Goal: Find specific page/section: Find specific page/section

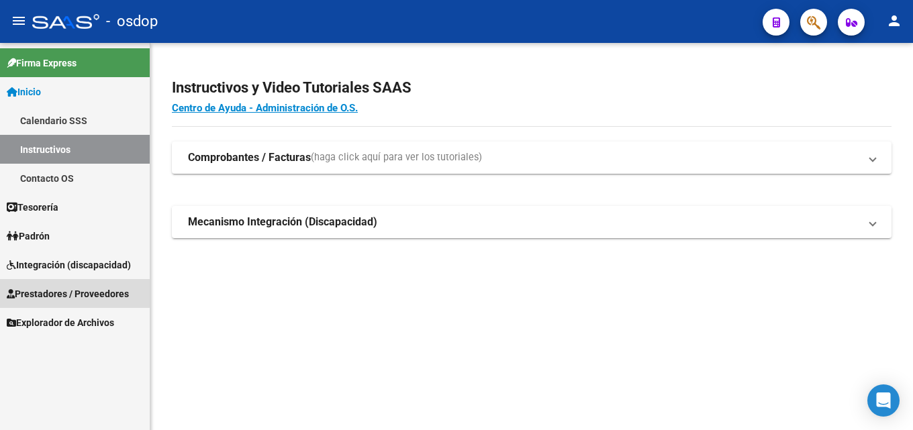
click at [85, 297] on span "Prestadores / Proveedores" at bounding box center [68, 294] width 122 height 15
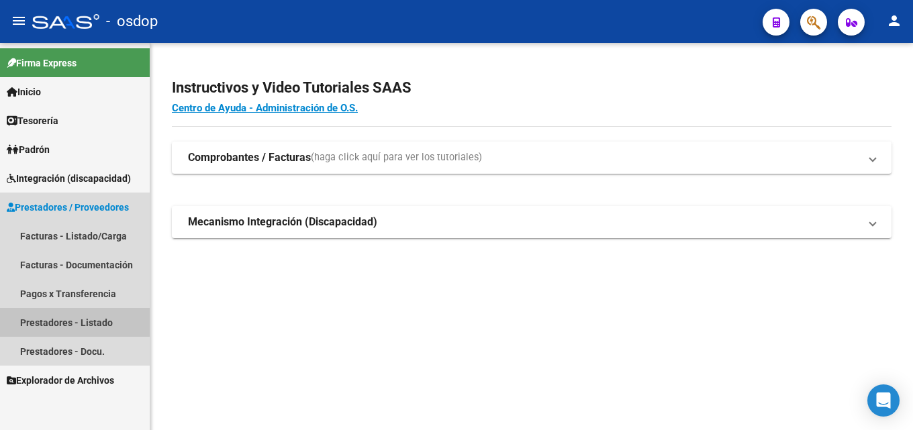
click at [67, 326] on link "Prestadores - Listado" at bounding box center [75, 322] width 150 height 29
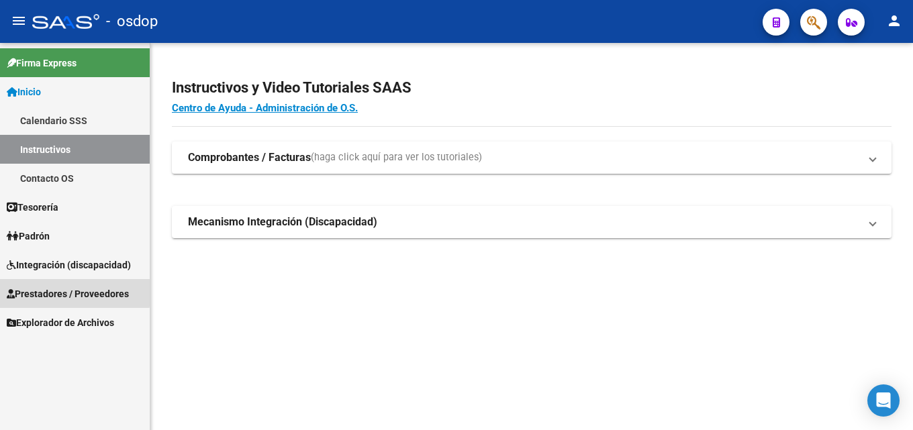
click at [60, 291] on span "Prestadores / Proveedores" at bounding box center [68, 294] width 122 height 15
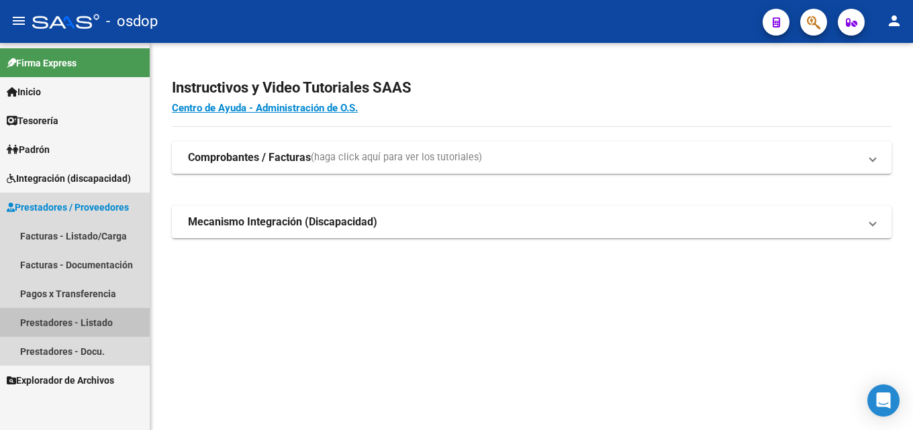
click at [79, 320] on link "Prestadores - Listado" at bounding box center [75, 322] width 150 height 29
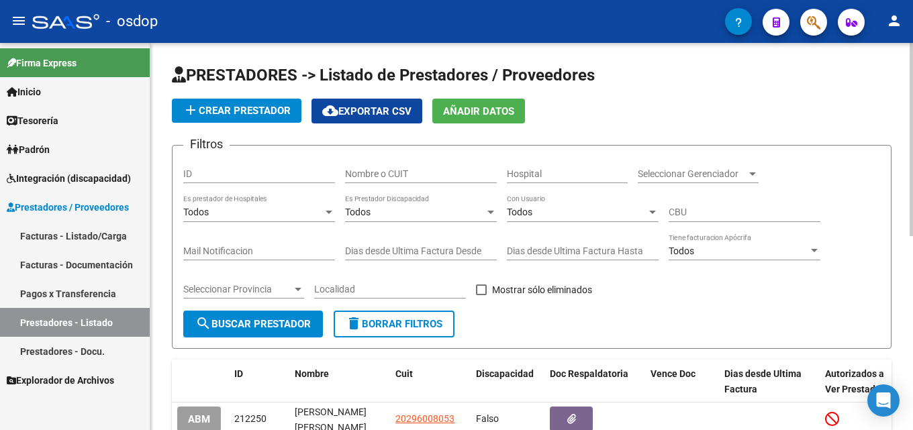
click at [395, 159] on div "Nombre o CUIT" at bounding box center [421, 169] width 152 height 27
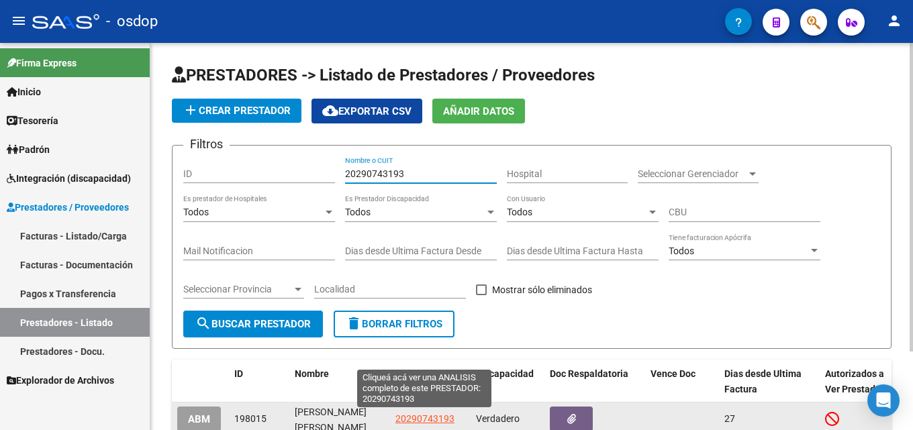
type input "20290743193"
click at [426, 417] on span "20290743193" at bounding box center [424, 419] width 59 height 11
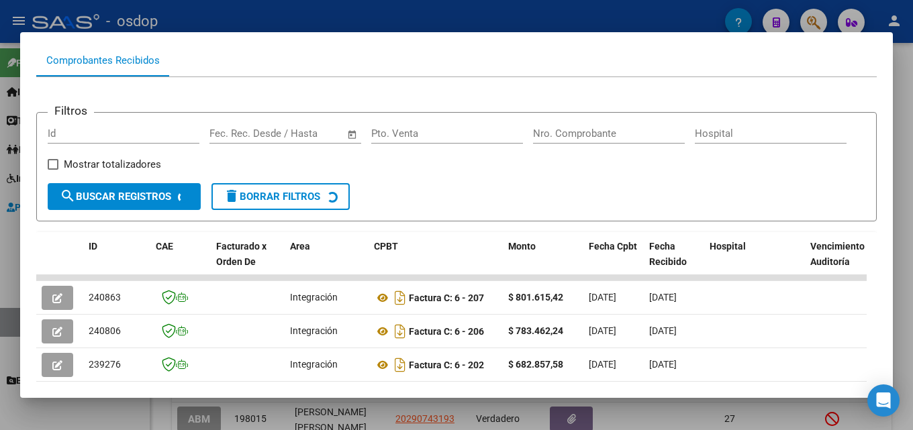
scroll to position [162, 0]
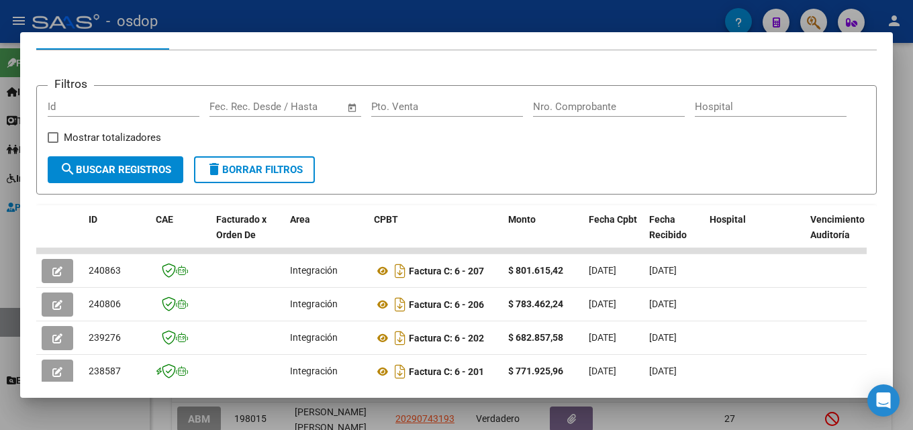
click at [912, 240] on div at bounding box center [456, 215] width 913 height 430
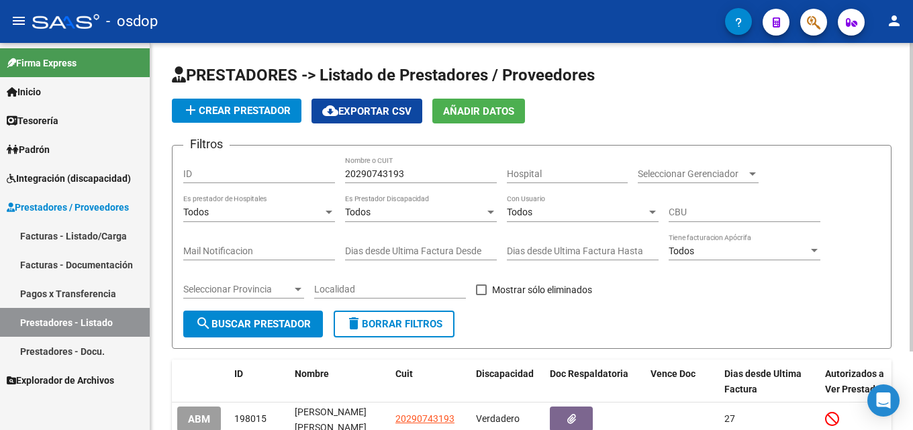
click at [373, 324] on span "delete Borrar Filtros" at bounding box center [394, 324] width 97 height 12
click at [391, 179] on input "Nombre o CUIT" at bounding box center [421, 174] width 152 height 11
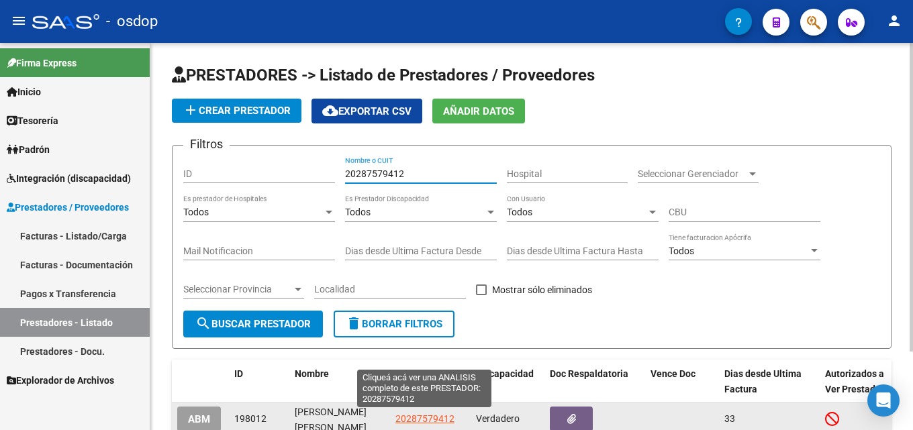
type input "20287579412"
click at [434, 420] on span "20287579412" at bounding box center [424, 419] width 59 height 11
type textarea "20287579412"
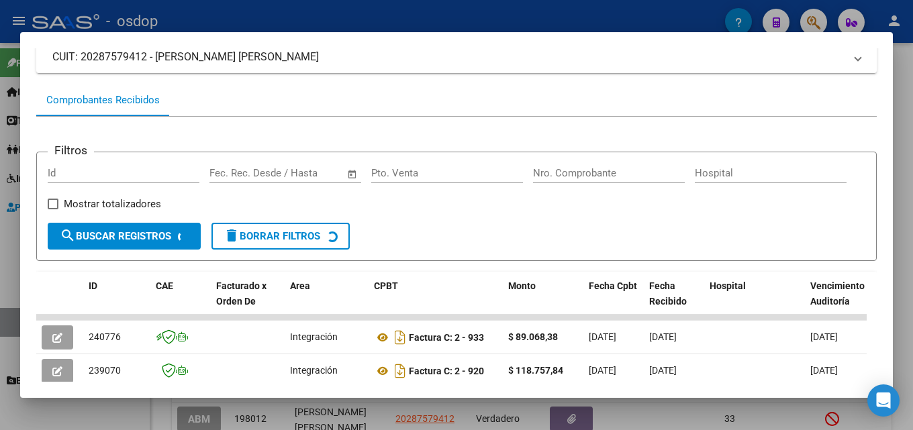
scroll to position [145, 0]
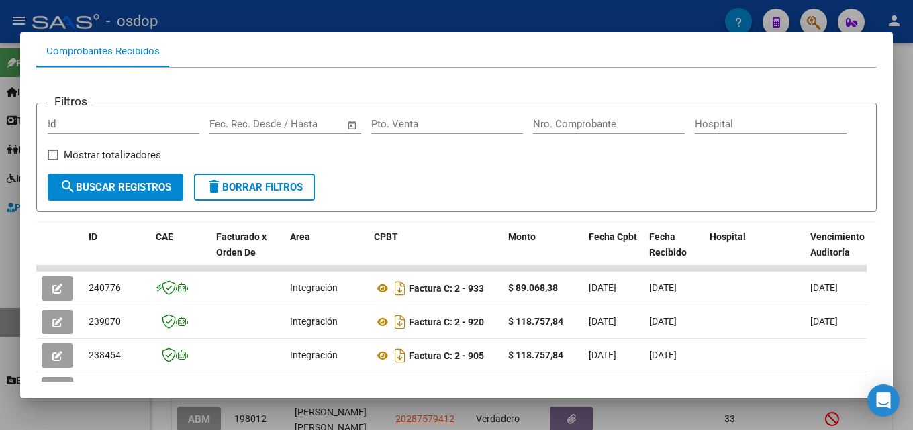
click at [912, 247] on div at bounding box center [456, 215] width 913 height 430
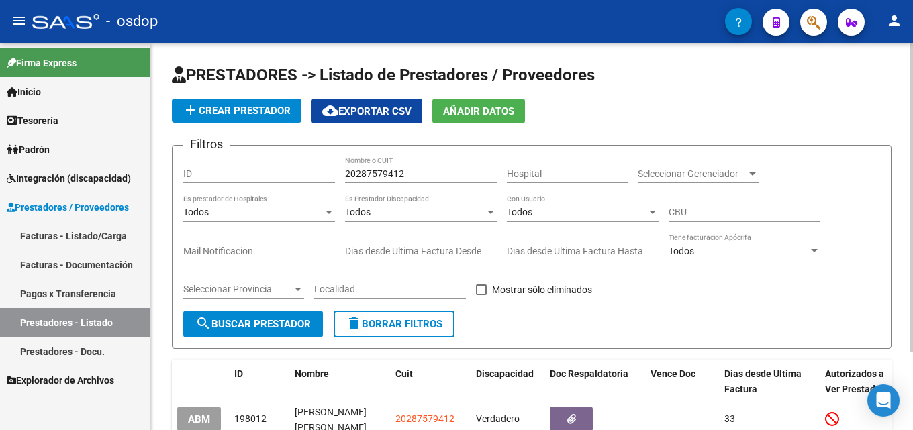
click at [398, 330] on span "delete Borrar Filtros" at bounding box center [394, 324] width 97 height 12
click at [393, 177] on input "Nombre o CUIT" at bounding box center [421, 174] width 152 height 11
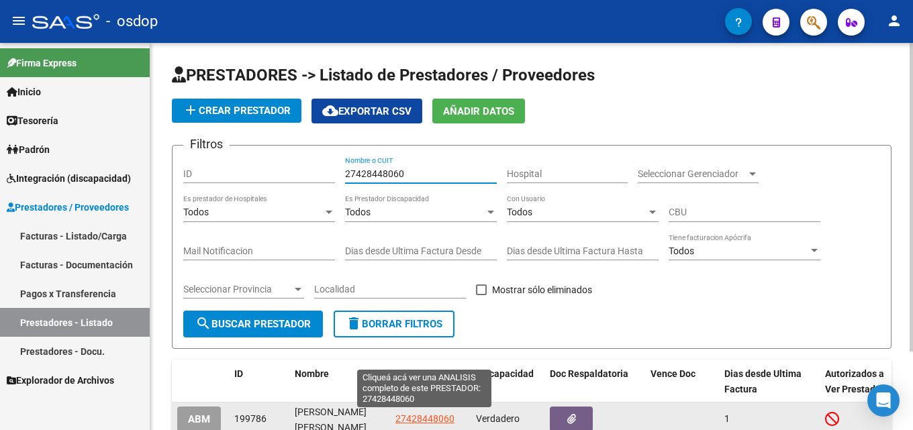
type input "27428448060"
click at [418, 416] on span "27428448060" at bounding box center [424, 419] width 59 height 11
type textarea "27428448060"
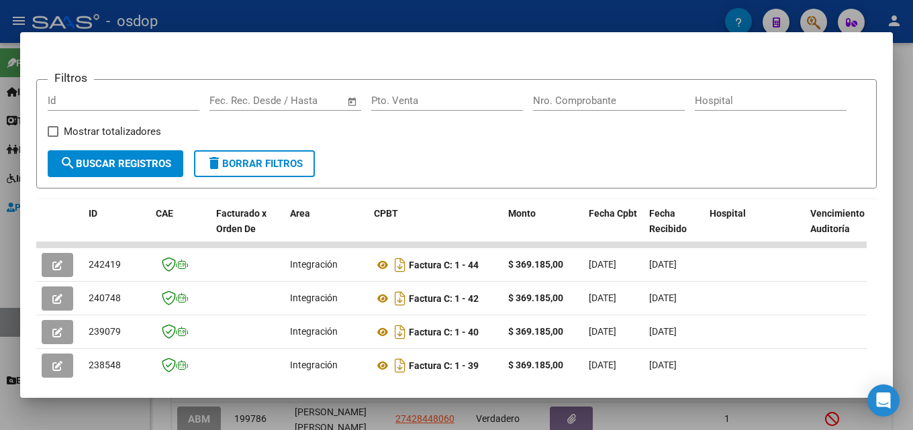
scroll to position [192, 0]
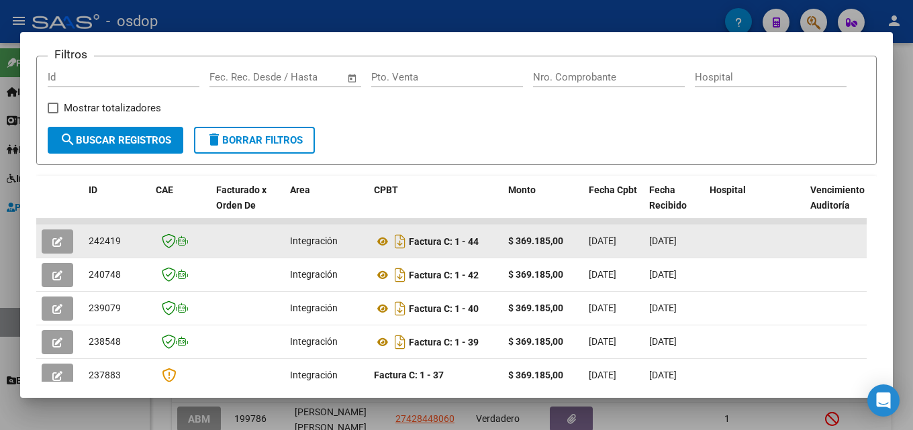
click at [58, 245] on icon "button" at bounding box center [57, 242] width 10 height 10
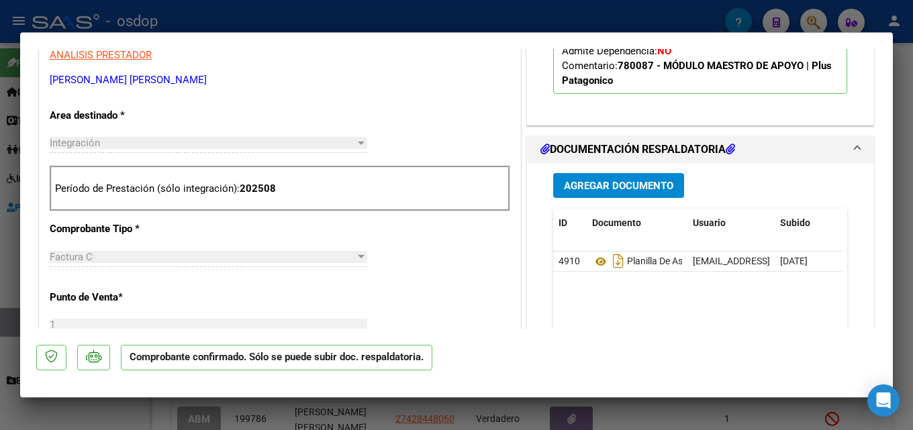
scroll to position [464, 0]
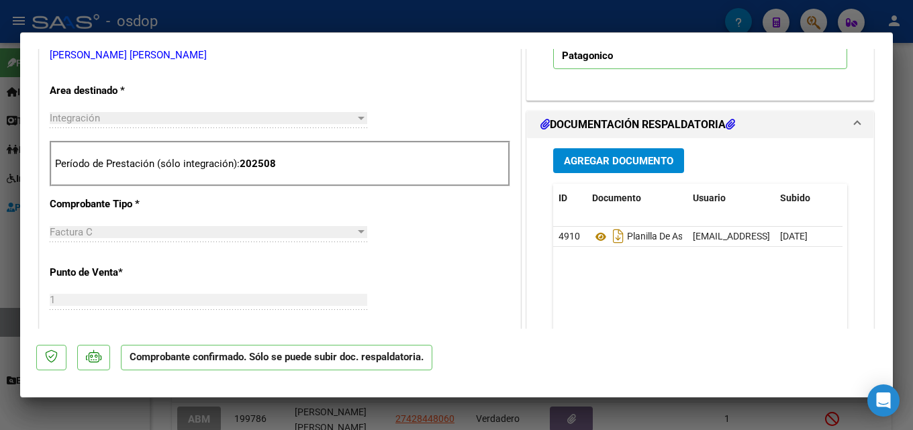
click at [912, 215] on div at bounding box center [456, 215] width 913 height 430
type input "$ 0,00"
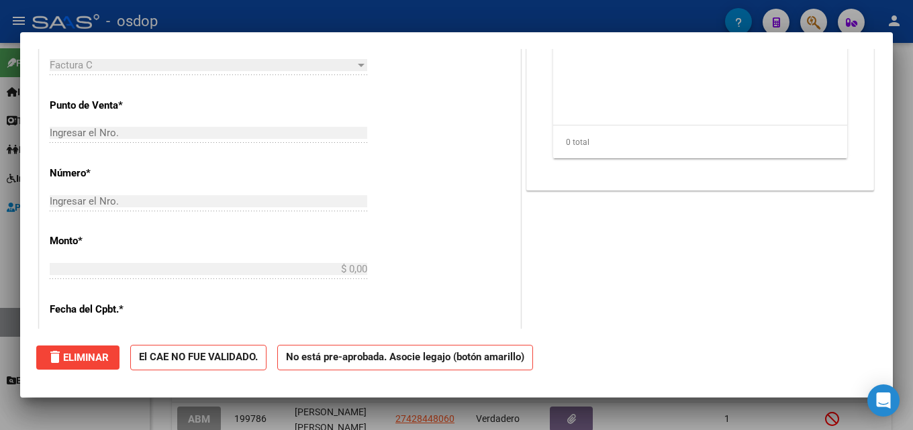
scroll to position [0, 0]
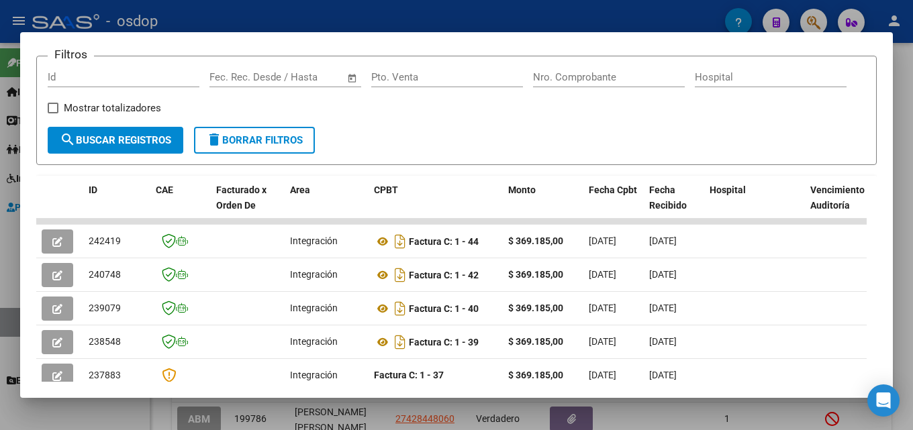
click at [912, 140] on div at bounding box center [456, 215] width 913 height 430
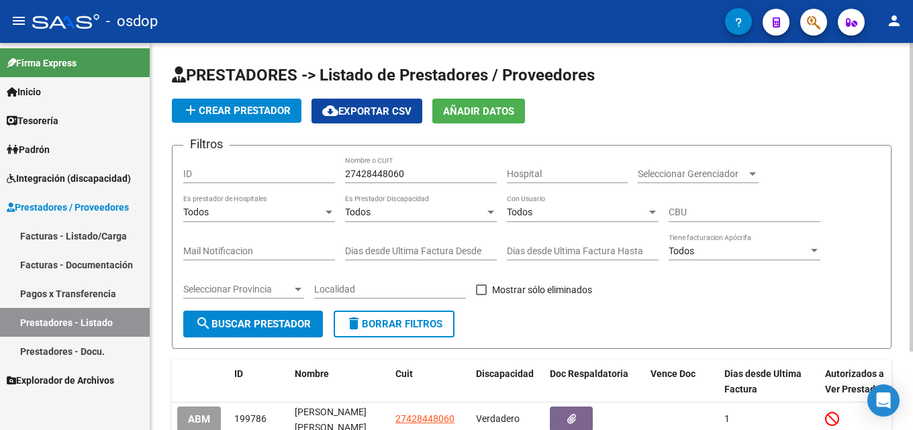
click at [420, 333] on button "delete Borrar Filtros" at bounding box center [394, 324] width 121 height 27
click at [418, 172] on input "Nombre o CUIT" at bounding box center [421, 174] width 152 height 11
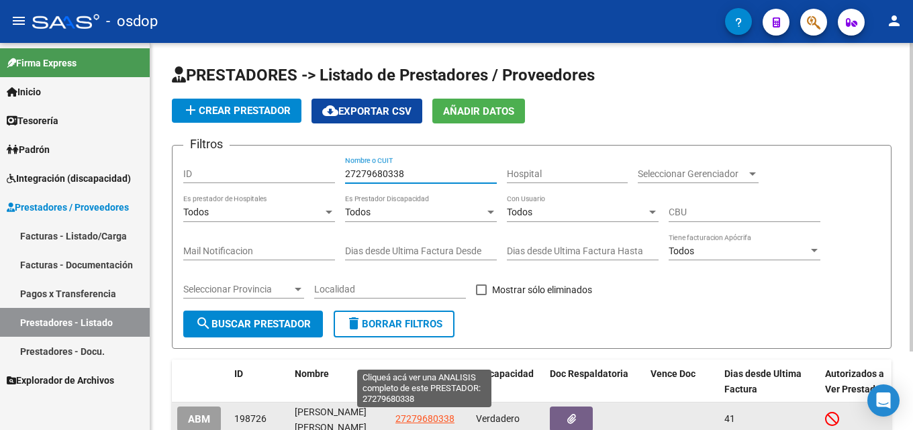
type input "27279680338"
click at [436, 420] on span "27279680338" at bounding box center [424, 419] width 59 height 11
type textarea "27279680338"
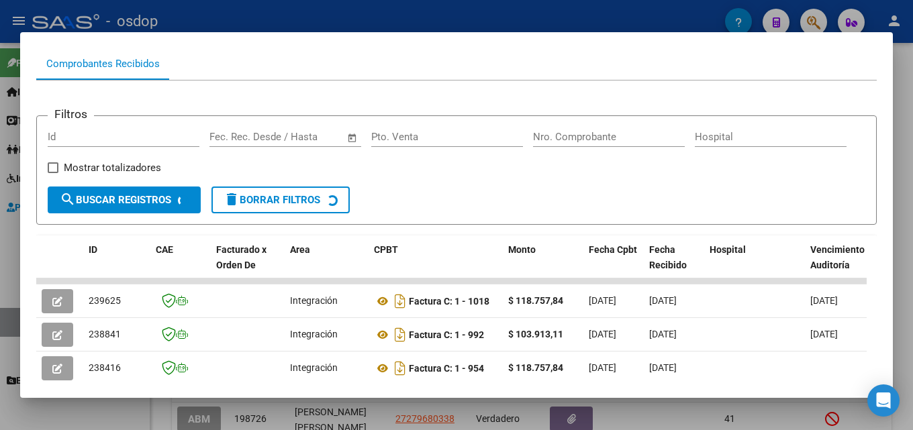
scroll to position [154, 0]
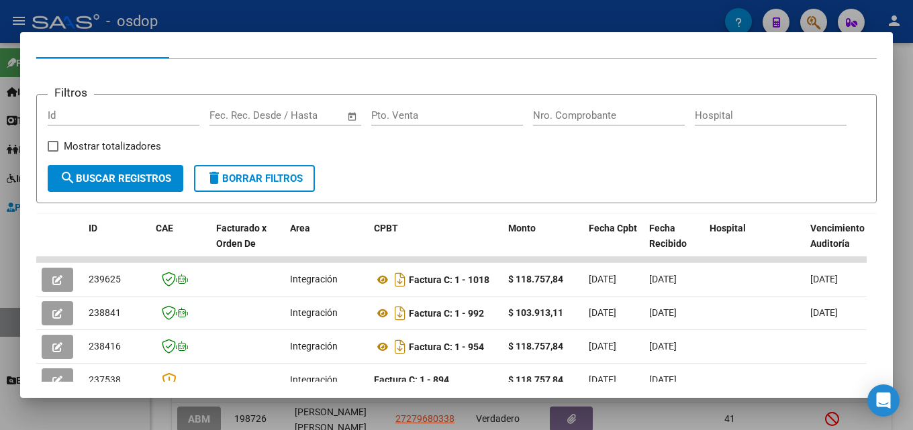
click at [912, 240] on div at bounding box center [456, 215] width 913 height 430
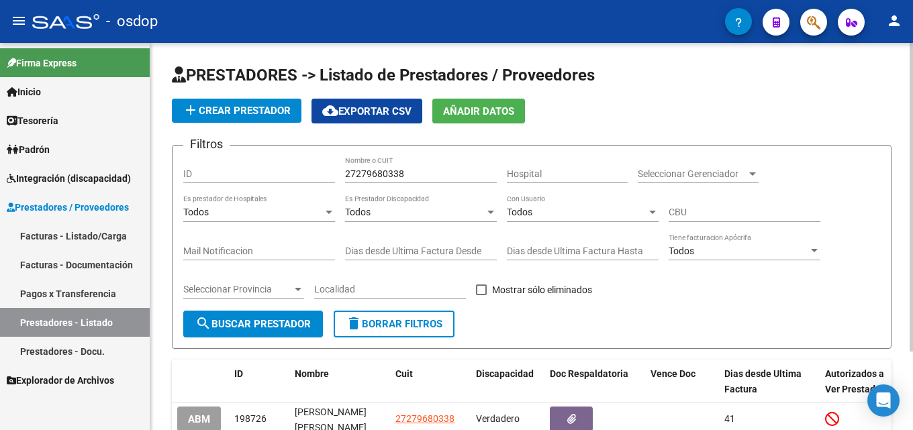
click at [412, 326] on span "delete Borrar Filtros" at bounding box center [394, 324] width 97 height 12
click at [399, 176] on input "Nombre o CUIT" at bounding box center [421, 174] width 152 height 11
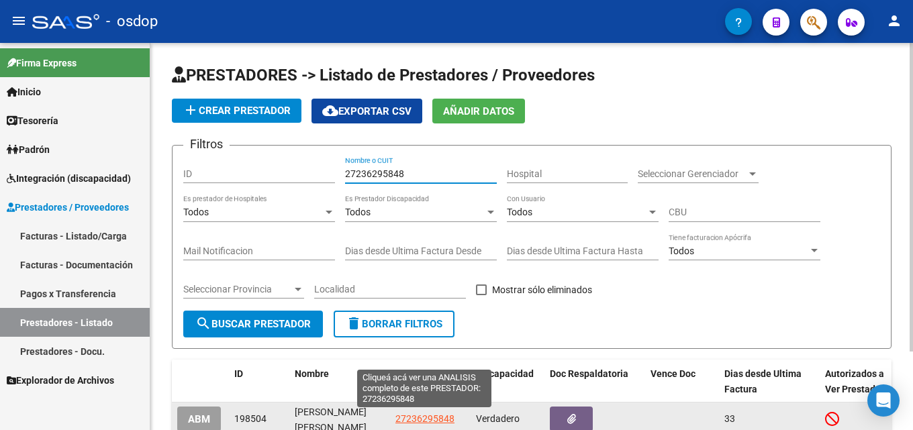
type input "27236295848"
click at [444, 416] on span "27236295848" at bounding box center [424, 419] width 59 height 11
type textarea "27236295848"
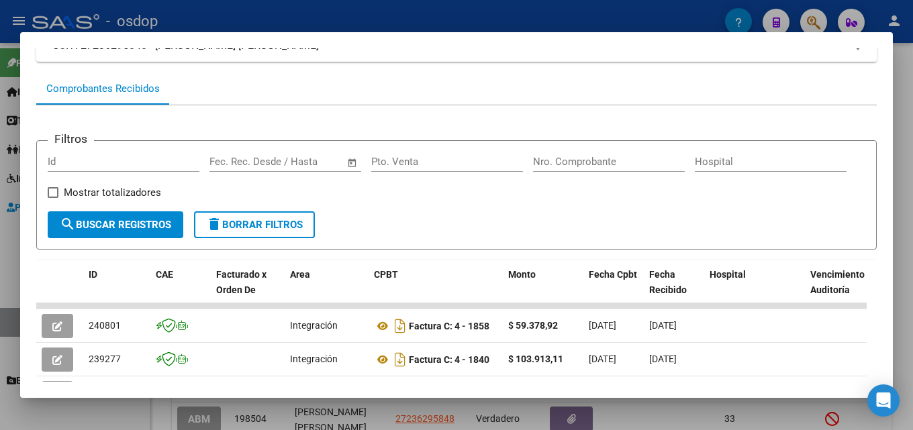
scroll to position [169, 0]
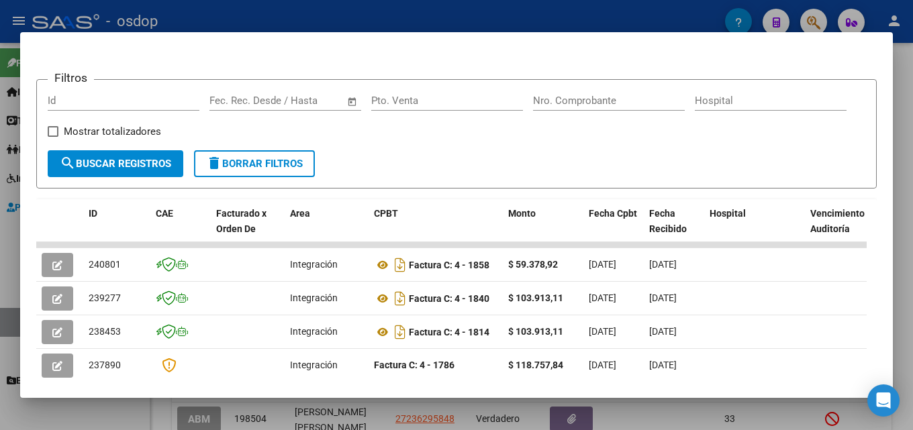
click at [912, 254] on div at bounding box center [456, 215] width 913 height 430
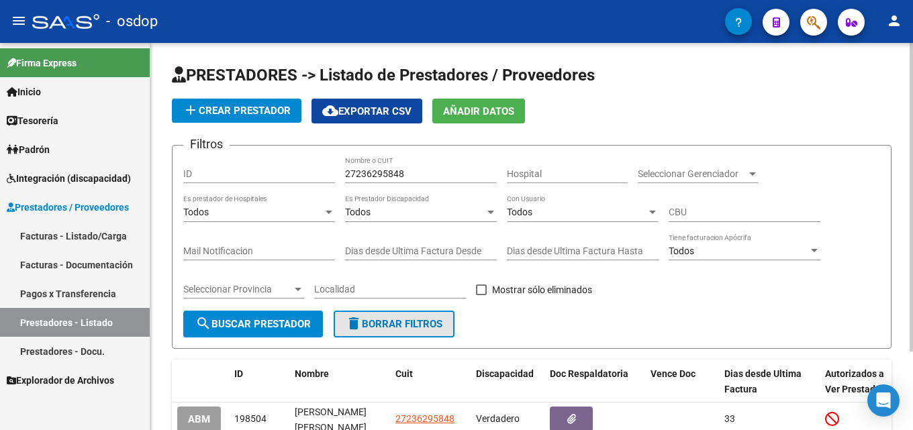
drag, startPoint x: 394, startPoint y: 326, endPoint x: 397, endPoint y: 267, distance: 59.1
click at [395, 326] on span "delete Borrar Filtros" at bounding box center [394, 324] width 97 height 12
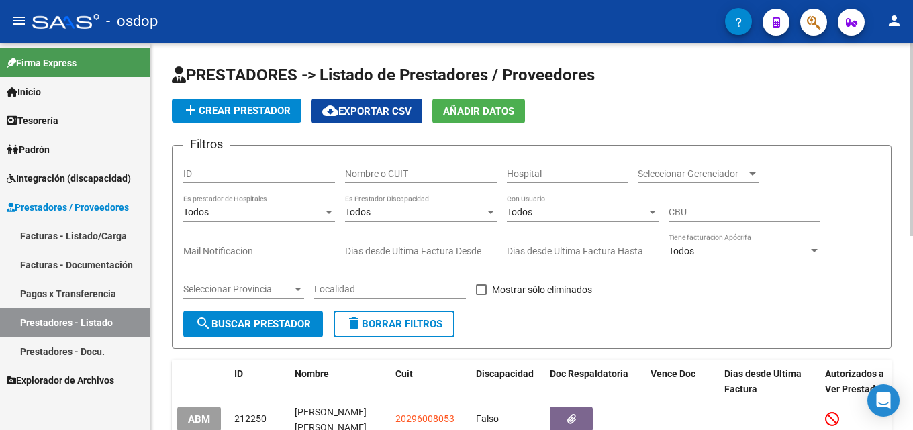
click at [371, 177] on input "Nombre o CUIT" at bounding box center [421, 174] width 152 height 11
